Goal: Information Seeking & Learning: Check status

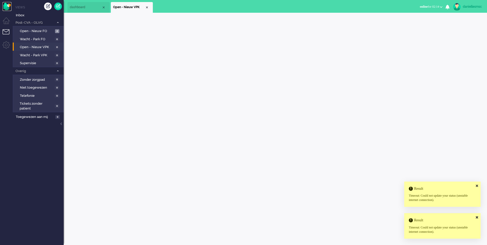
click at [9, 9] on img "Omnidesk" at bounding box center [7, 6] width 9 height 9
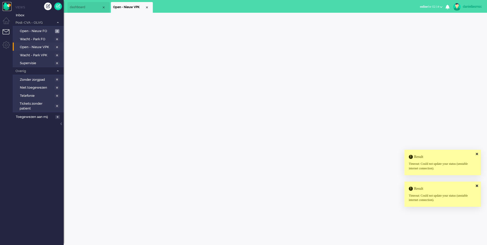
click at [10, 7] on img "Omnidesk" at bounding box center [7, 6] width 9 height 9
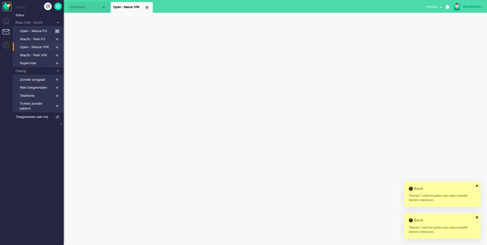
click at [147, 7] on div "Close tab" at bounding box center [147, 7] width 4 height 4
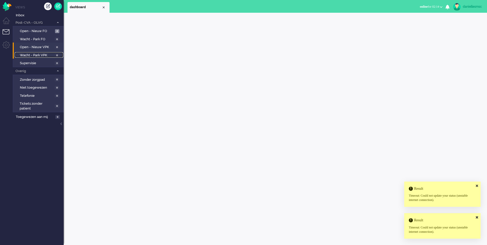
click at [44, 56] on span "Wacht - Park VPK" at bounding box center [37, 55] width 34 height 5
click at [44, 48] on span "Open - Nieuw VPK" at bounding box center [37, 47] width 34 height 5
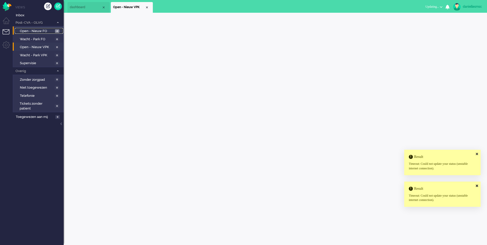
click at [43, 29] on span "Open - Nieuw FO" at bounding box center [37, 31] width 34 height 5
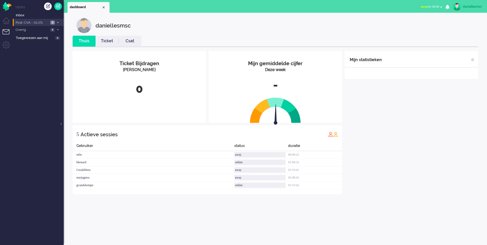
click at [38, 22] on span "Post-CVA - OLVG" at bounding box center [32, 22] width 34 height 5
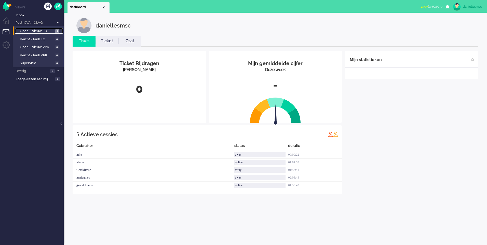
click at [39, 32] on span "Open - Nieuw FO" at bounding box center [37, 31] width 34 height 5
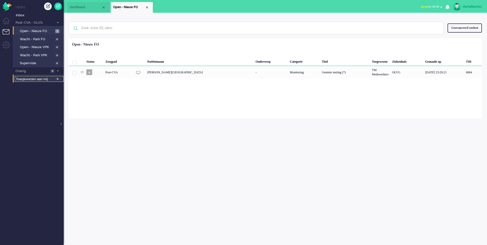
click at [33, 79] on span "Toegewezen aan mij" at bounding box center [35, 79] width 38 height 5
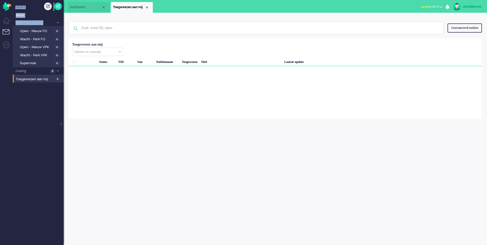
drag, startPoint x: 13, startPoint y: 33, endPoint x: 10, endPoint y: 33, distance: 3.1
click at [10, 33] on div "Thuis Dashboard Meldingen Volgen Kennisbank release_2.1.2 Views Inbox Post-CVA …" at bounding box center [32, 122] width 64 height 245
drag, startPoint x: 10, startPoint y: 33, endPoint x: 5, endPoint y: 31, distance: 5.5
click at [5, 31] on li "Tickets menu" at bounding box center [8, 34] width 11 height 11
paste input "6880"
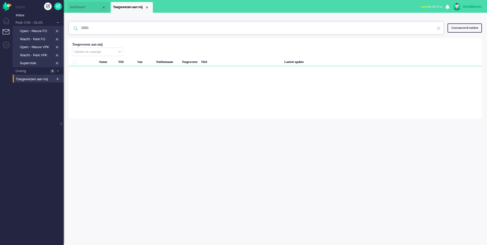
type input "6880"
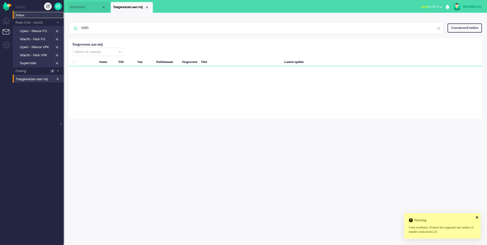
click at [26, 15] on span "Inbox" at bounding box center [40, 15] width 48 height 5
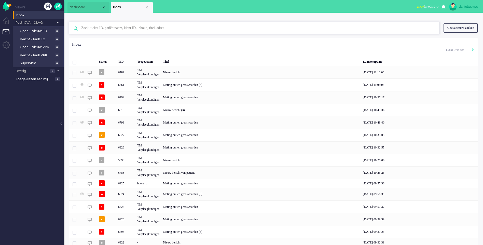
drag, startPoint x: 125, startPoint y: 25, endPoint x: 128, endPoint y: 25, distance: 3.1
paste input "6880"
type input "6880"
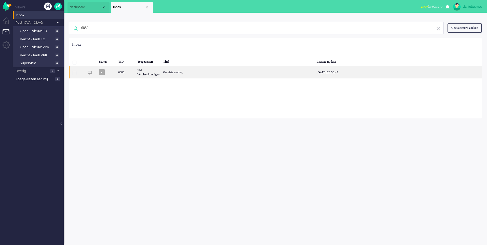
click at [161, 73] on div "TM Verpleegkundigen" at bounding box center [148, 72] width 26 height 12
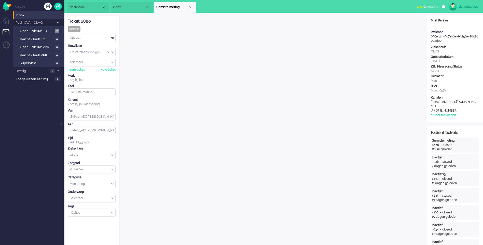
click at [446, 147] on div "12 uur geleden" at bounding box center [455, 149] width 46 height 4
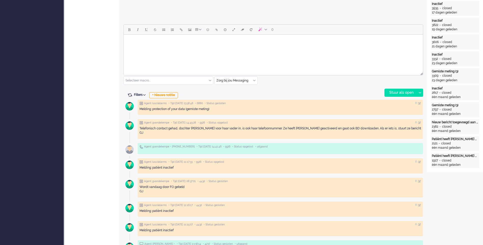
scroll to position [219, 0]
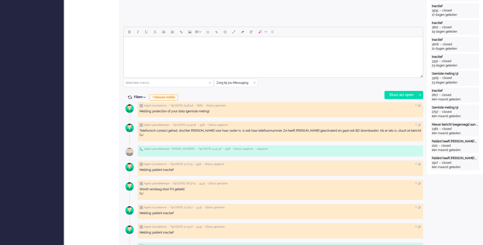
click at [204, 110] on div "Melding: protection of your data (gemiste meting)" at bounding box center [280, 111] width 282 height 4
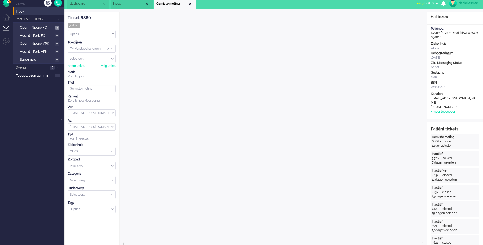
scroll to position [0, 0]
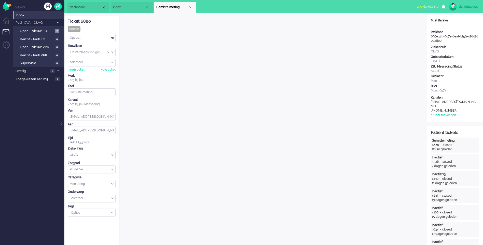
click at [128, 9] on span "Inbox" at bounding box center [129, 7] width 32 height 4
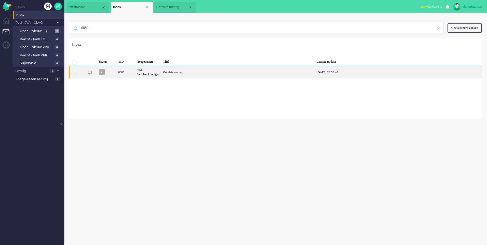
click at [161, 76] on div "TM Verpleegkundigen" at bounding box center [148, 72] width 26 height 12
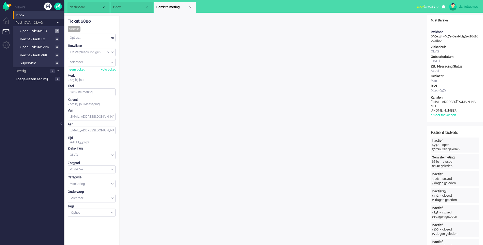
click at [433, 5] on span "away for 00:52" at bounding box center [426, 7] width 18 height 4
click at [391, 6] on div "dashboard Inbox Gemiste meting 6880 X Dashboard Inbox Gemiste meting Away Onlin…" at bounding box center [273, 6] width 419 height 13
